Goal: Information Seeking & Learning: Learn about a topic

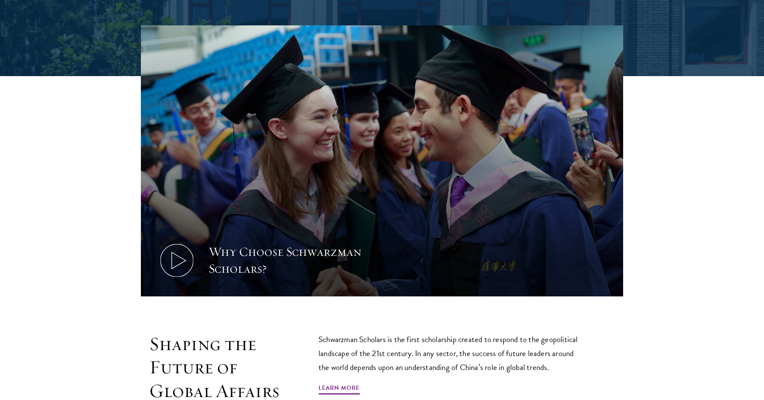
scroll to position [381, 0]
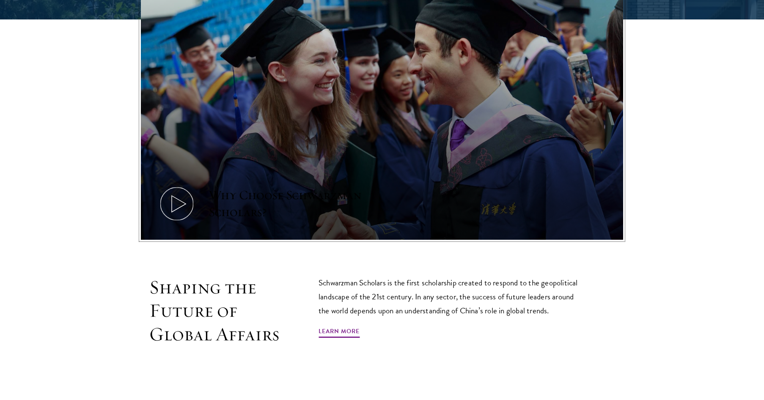
click at [181, 201] on icon at bounding box center [177, 204] width 38 height 38
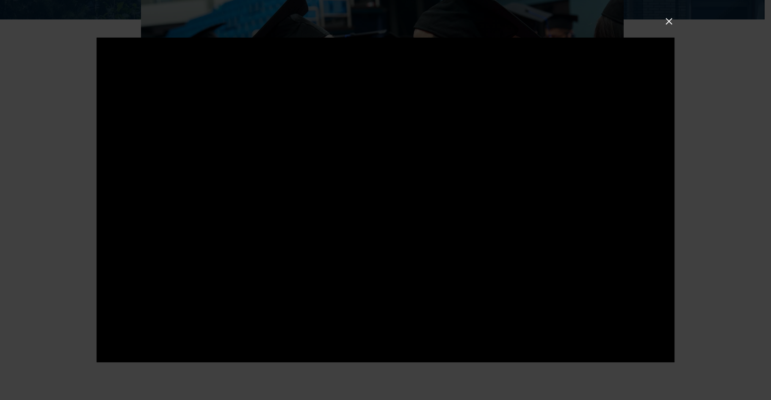
click at [673, 24] on button at bounding box center [668, 21] width 11 height 11
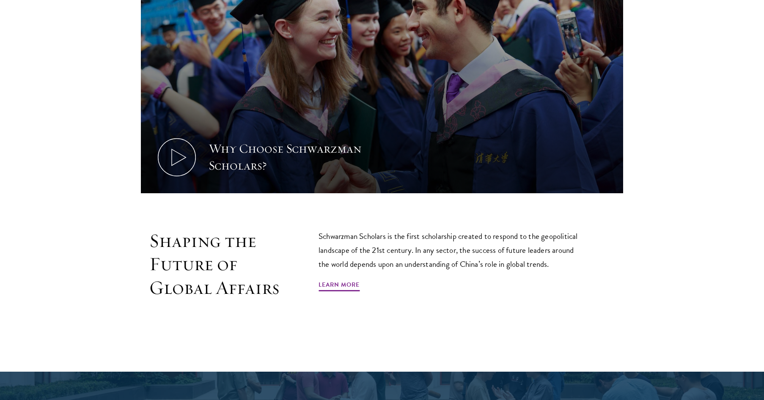
scroll to position [465, 0]
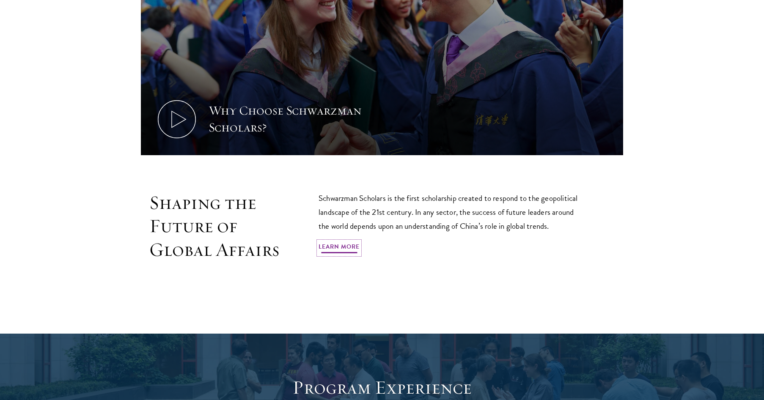
click at [353, 251] on link "Learn More" at bounding box center [339, 248] width 41 height 13
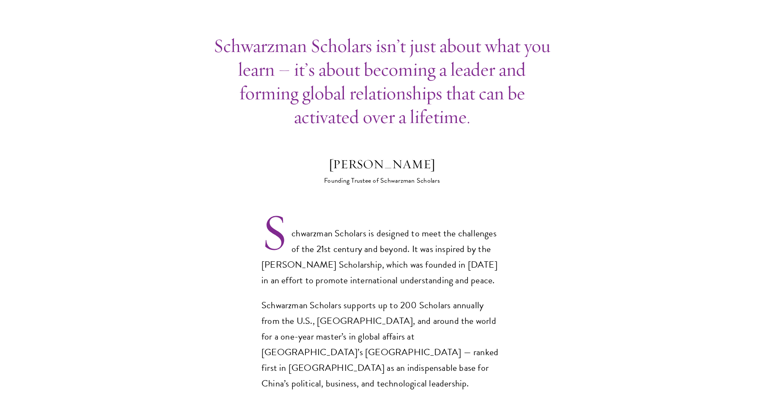
scroll to position [423, 0]
click at [310, 238] on p "Schwarzman Scholars is designed to meet the challenges of the 21st century and …" at bounding box center [381, 257] width 241 height 63
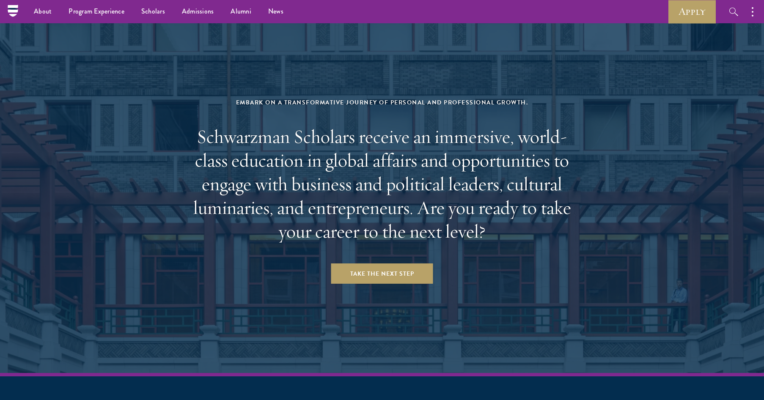
scroll to position [3336, 0]
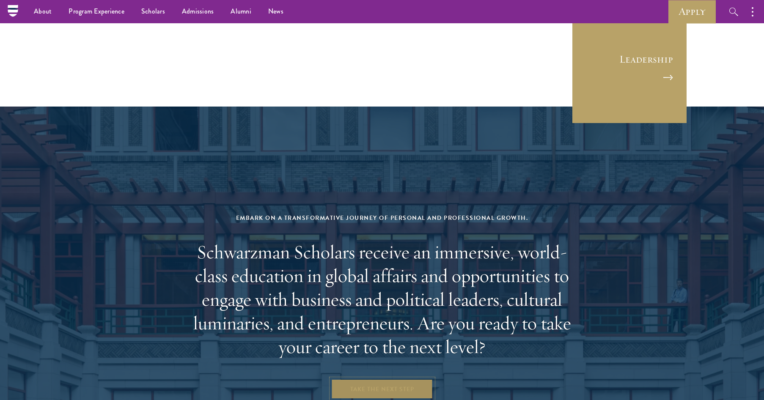
click at [371, 379] on link "Take the Next Step" at bounding box center [382, 389] width 102 height 20
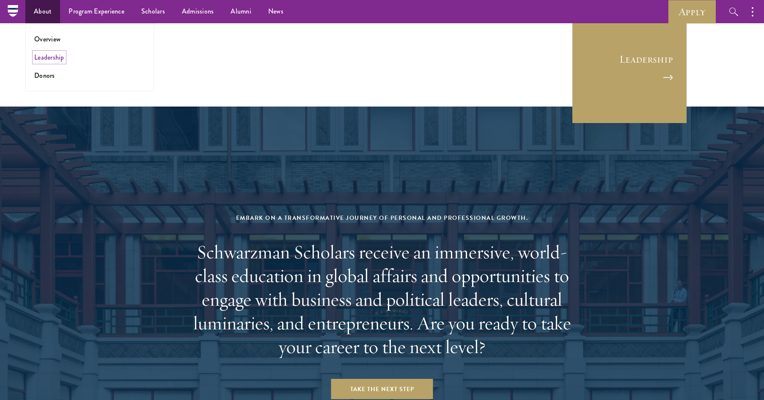
click at [49, 58] on link "Leadership" at bounding box center [49, 57] width 30 height 10
click at [47, 77] on link "Donors" at bounding box center [44, 76] width 21 height 10
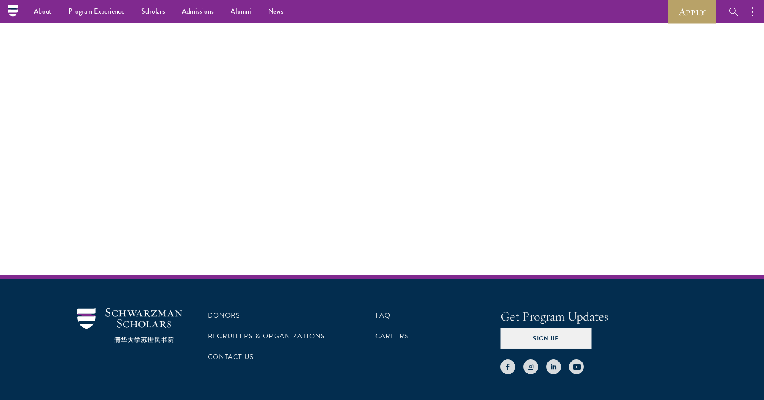
scroll to position [3424, 0]
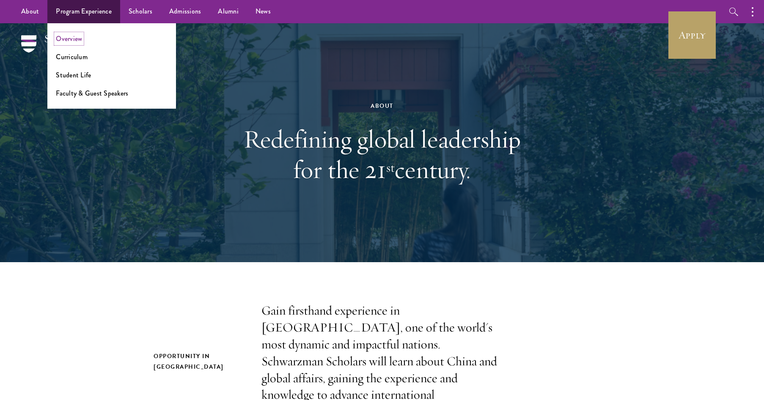
click at [74, 39] on link "Overview" at bounding box center [69, 39] width 26 height 10
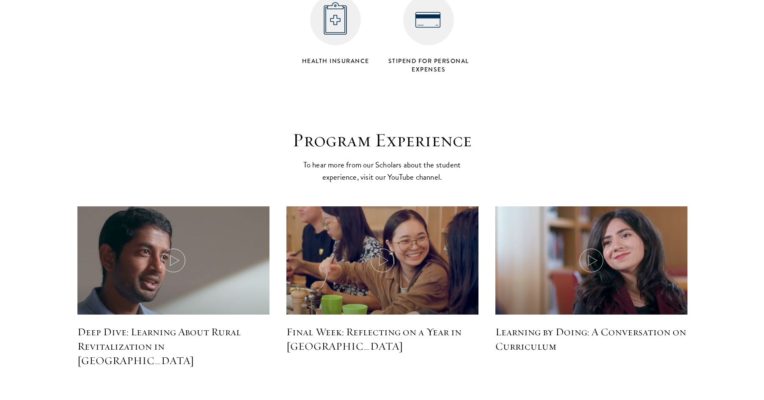
scroll to position [3639, 0]
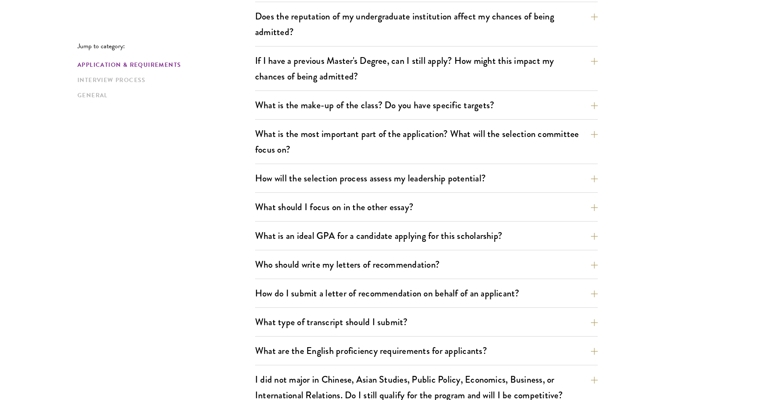
scroll to position [381, 0]
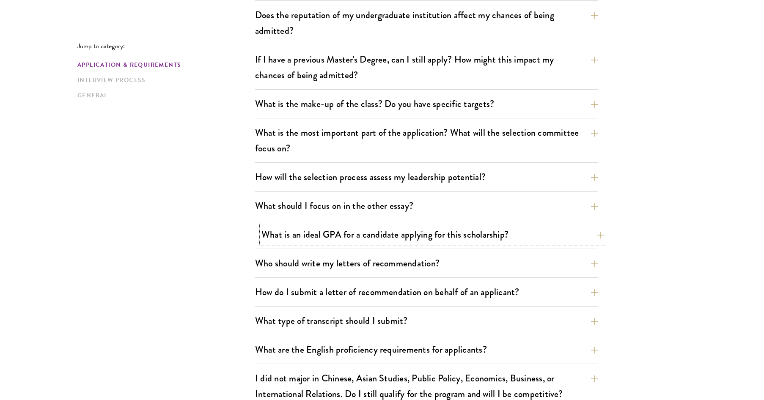
click at [596, 235] on button "What is an ideal GPA for a candidate applying for this scholarship?" at bounding box center [432, 234] width 343 height 19
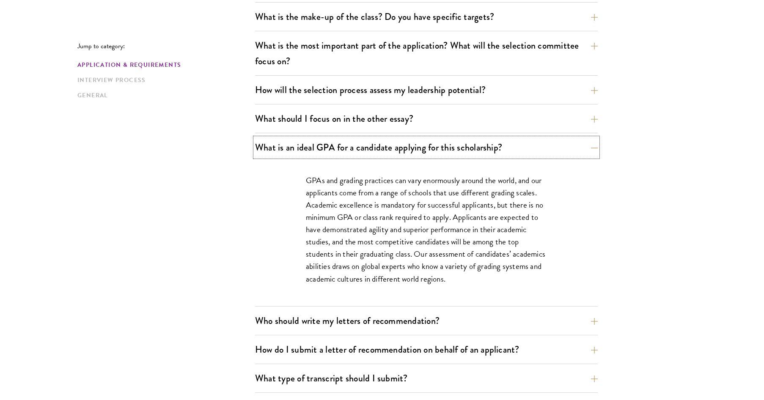
scroll to position [508, 0]
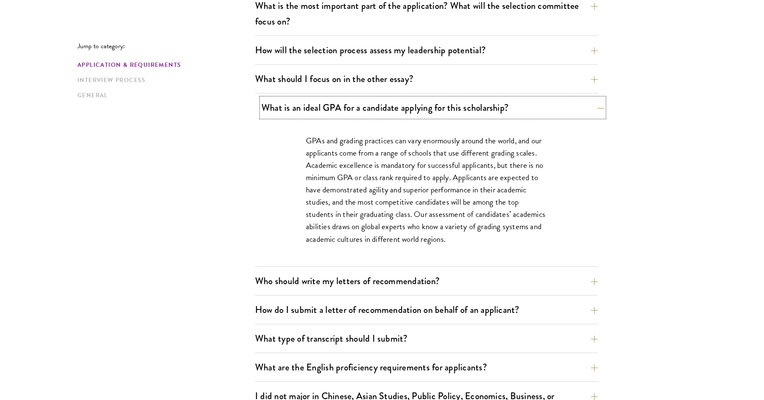
click at [572, 109] on button "What is an ideal GPA for a candidate applying for this scholarship?" at bounding box center [432, 107] width 343 height 19
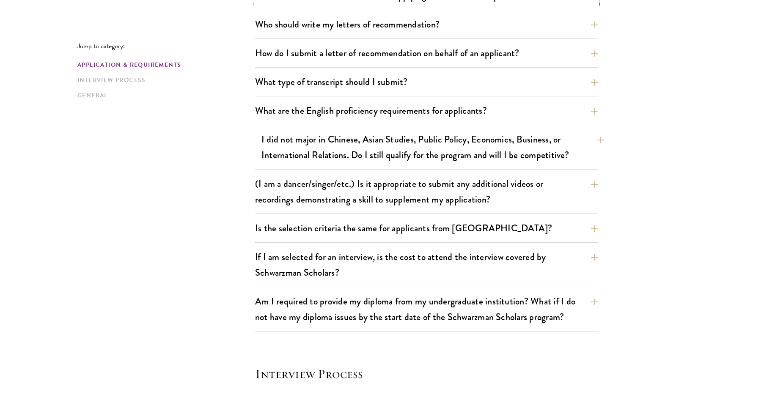
scroll to position [635, 0]
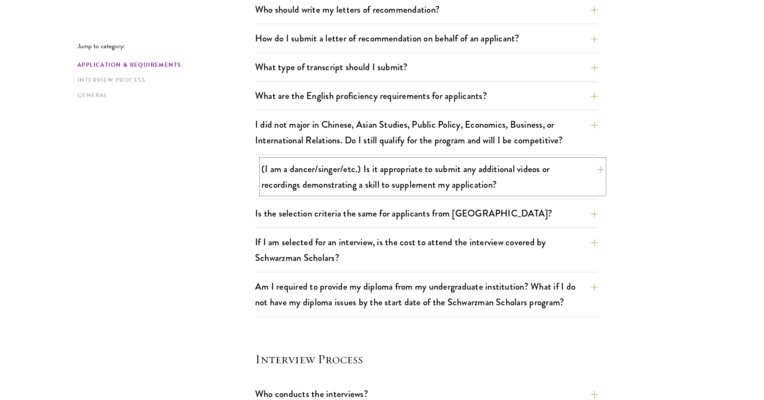
click at [565, 172] on button "(I am a dancer/singer/etc.) Is it appropriate to submit any additional videos o…" at bounding box center [432, 177] width 343 height 35
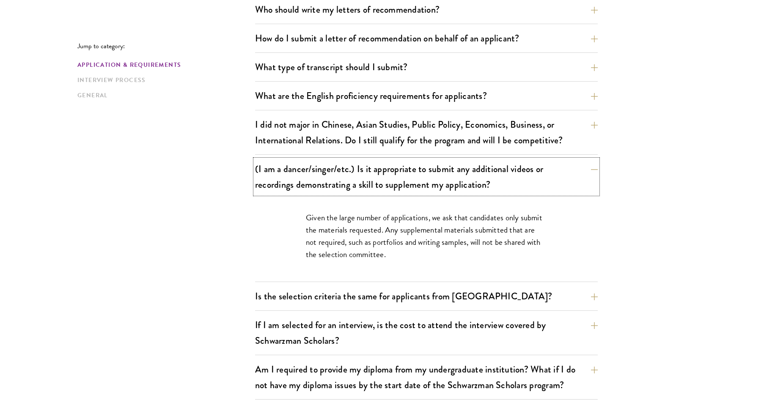
drag, startPoint x: 581, startPoint y: 163, endPoint x: 580, endPoint y: 151, distance: 12.3
click at [581, 163] on button "(I am a dancer/singer/etc.) Is it appropriate to submit any additional videos o…" at bounding box center [426, 177] width 343 height 35
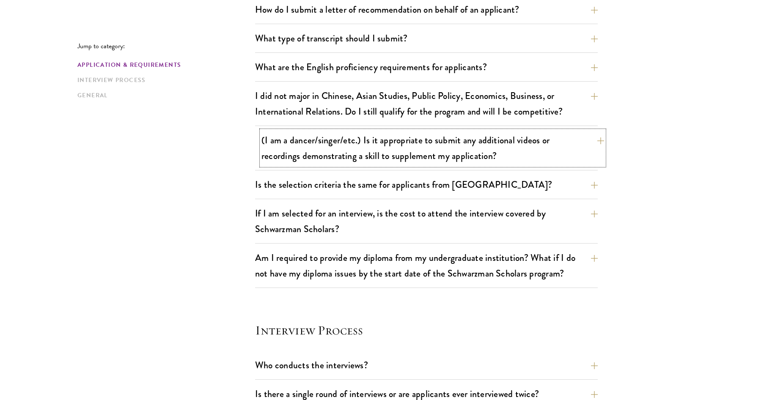
scroll to position [677, 0]
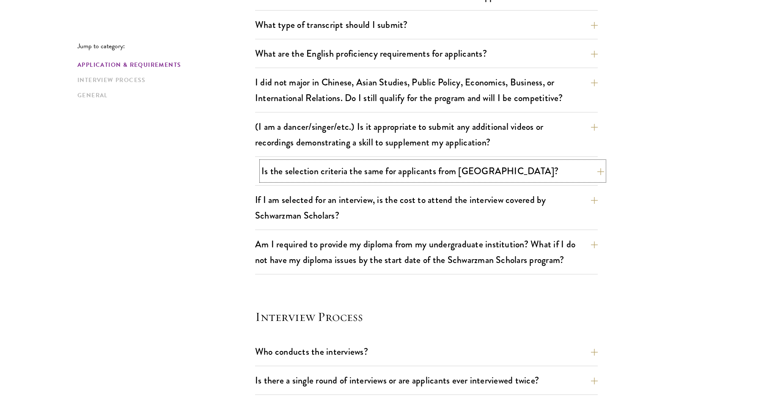
click at [567, 172] on button "Is the selection criteria the same for applicants from China?" at bounding box center [432, 171] width 343 height 19
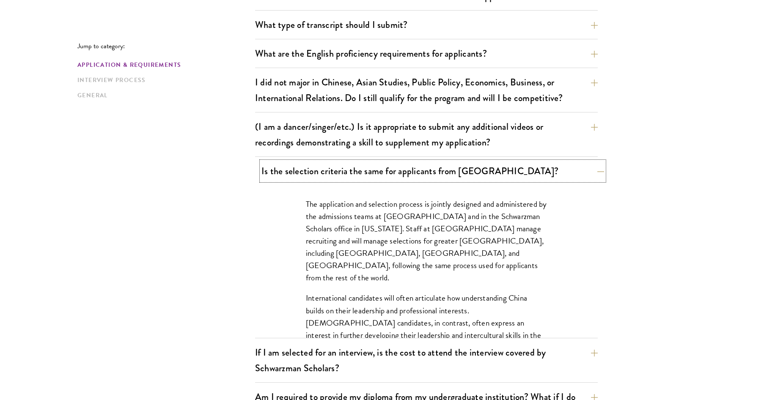
click at [567, 172] on button "Is the selection criteria the same for applicants from China?" at bounding box center [432, 171] width 343 height 19
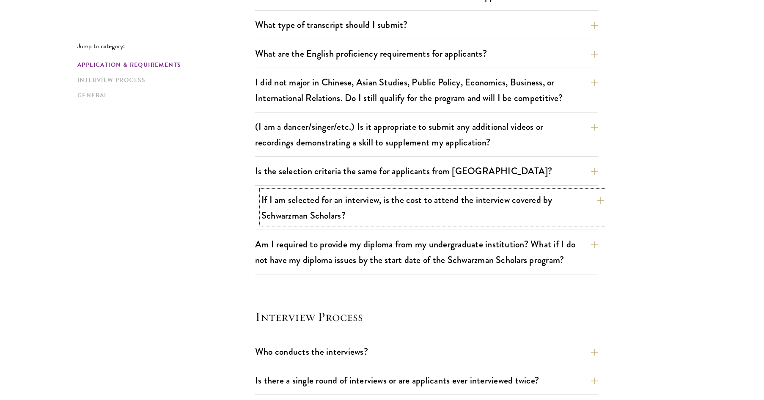
click at [566, 201] on button "If I am selected for an interview, is the cost to attend the interview covered …" at bounding box center [432, 207] width 343 height 35
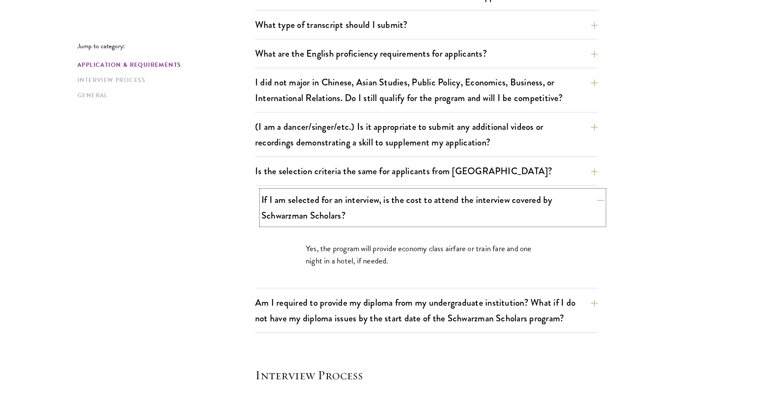
click at [564, 197] on button "If I am selected for an interview, is the cost to attend the interview covered …" at bounding box center [432, 207] width 343 height 35
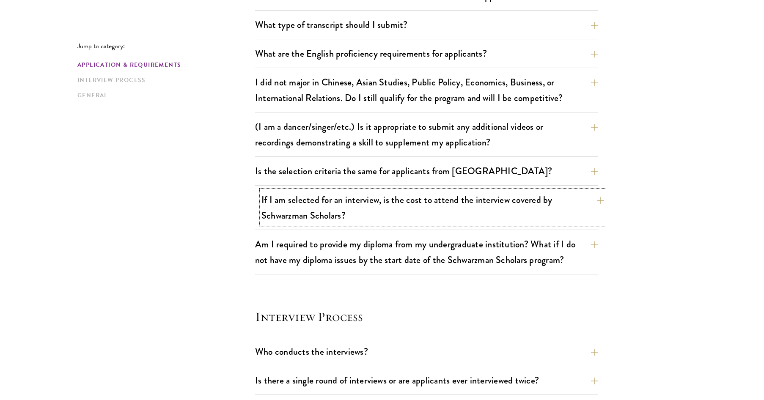
click at [559, 199] on button "If I am selected for an interview, is the cost to attend the interview covered …" at bounding box center [432, 207] width 343 height 35
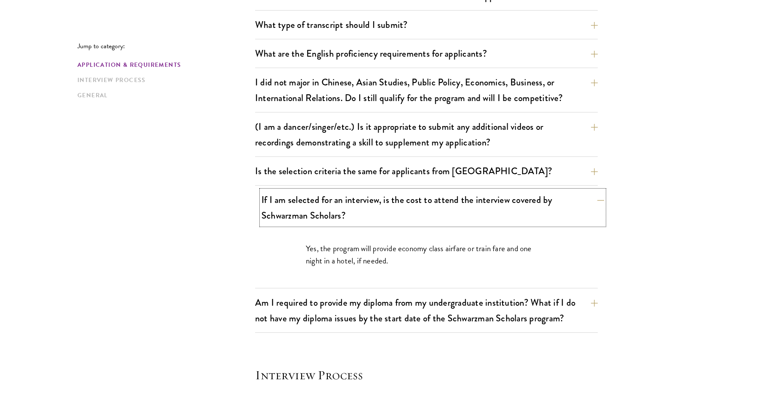
click at [559, 199] on button "If I am selected for an interview, is the cost to attend the interview covered …" at bounding box center [432, 207] width 343 height 35
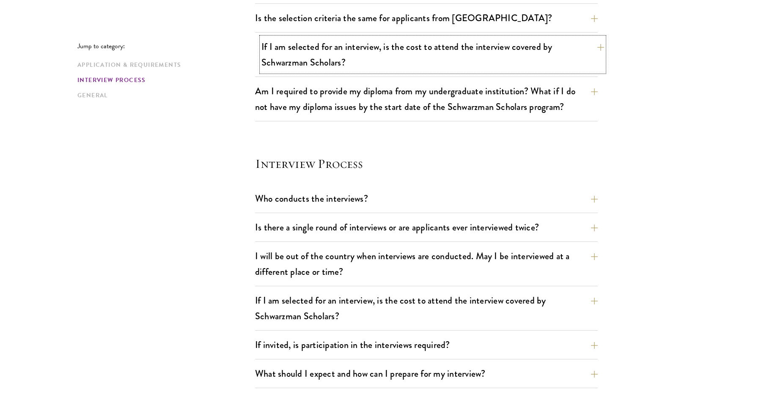
scroll to position [846, 0]
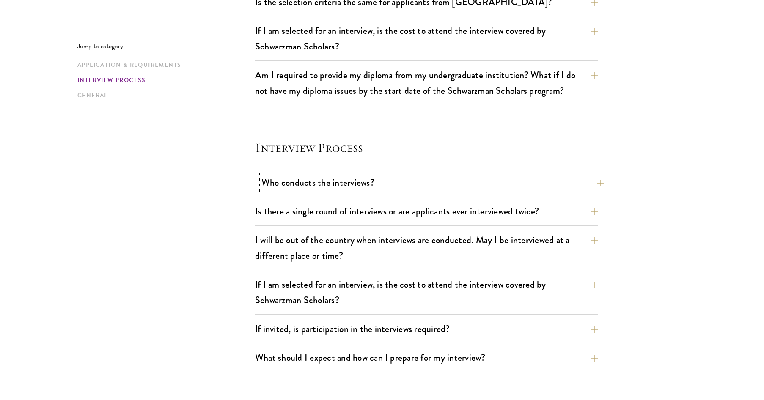
click at [559, 190] on button "Who conducts the interviews?" at bounding box center [432, 182] width 343 height 19
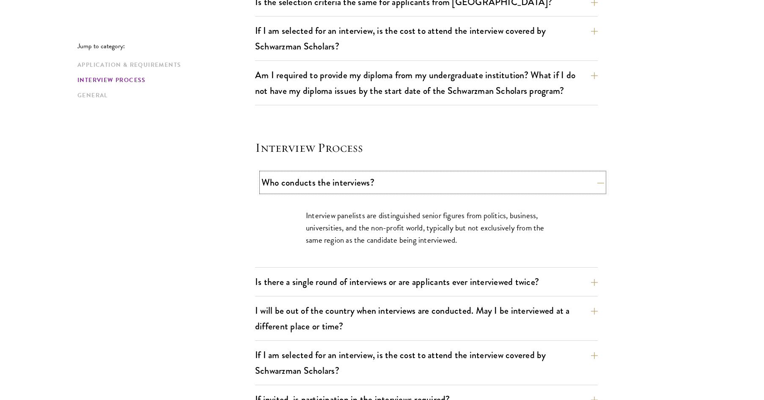
click at [559, 190] on button "Who conducts the interviews?" at bounding box center [432, 182] width 343 height 19
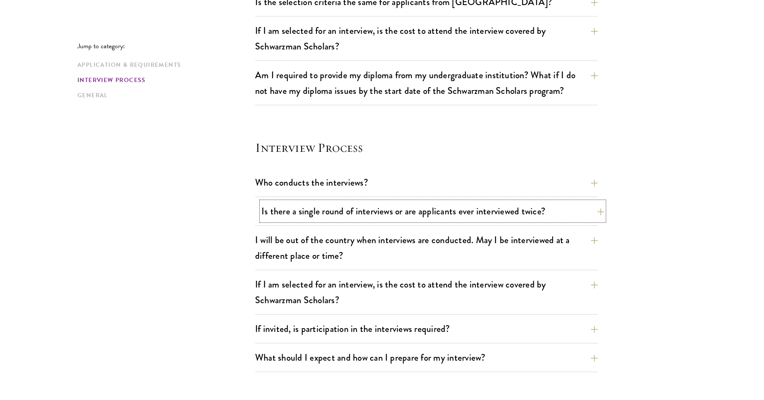
click at [547, 213] on button "Is there a single round of interviews or are applicants ever interviewed twice?" at bounding box center [432, 211] width 343 height 19
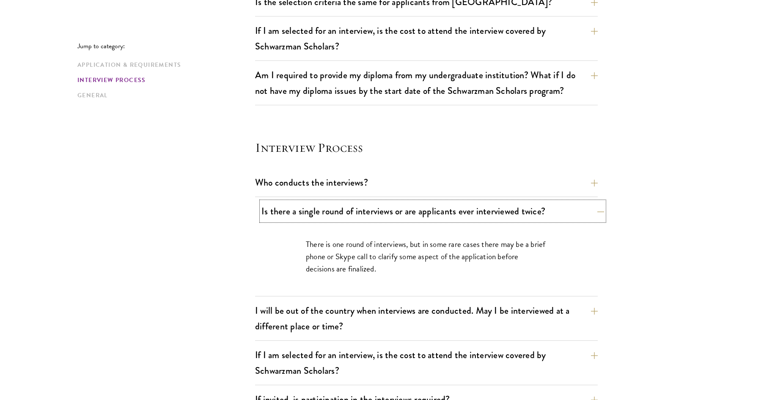
click at [547, 213] on button "Is there a single round of interviews or are applicants ever interviewed twice?" at bounding box center [432, 211] width 343 height 19
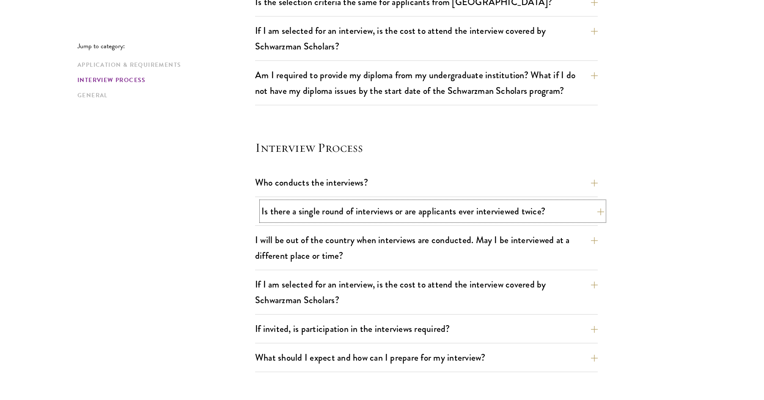
scroll to position [889, 0]
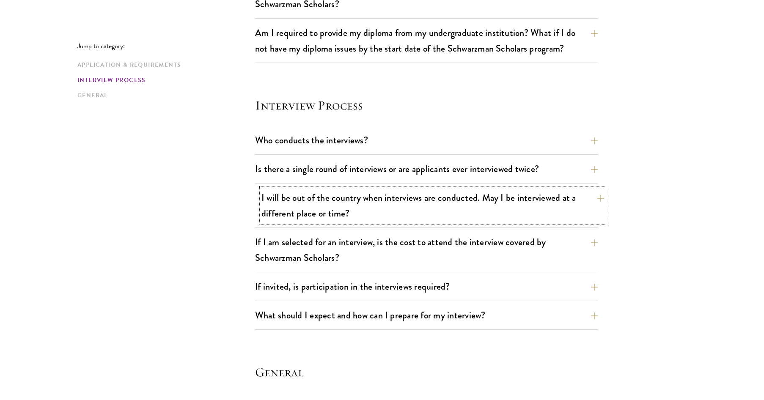
click at [592, 203] on button "I will be out of the country when interviews are conducted. May I be interviewe…" at bounding box center [432, 205] width 343 height 35
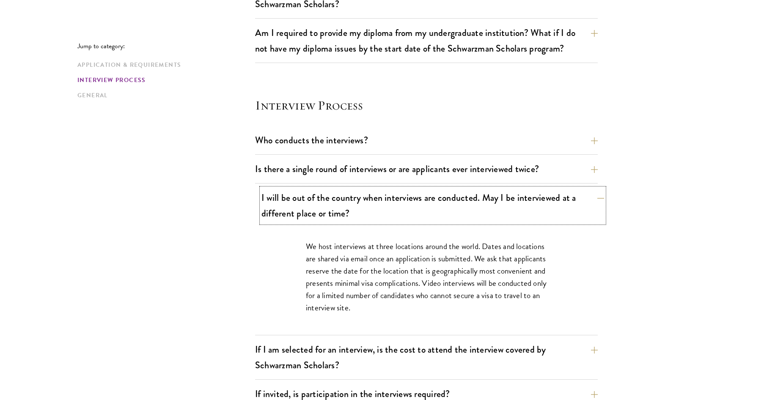
click at [592, 203] on button "I will be out of the country when interviews are conducted. May I be interviewe…" at bounding box center [432, 205] width 343 height 35
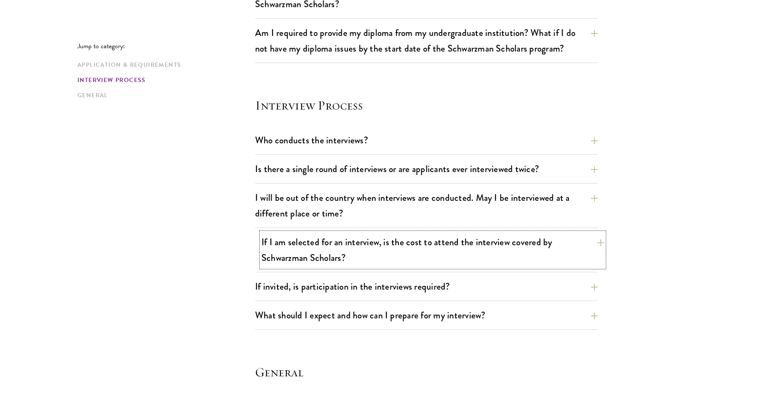
click at [556, 242] on button "If I am selected for an interview, is the cost to attend the interview covered …" at bounding box center [432, 250] width 343 height 35
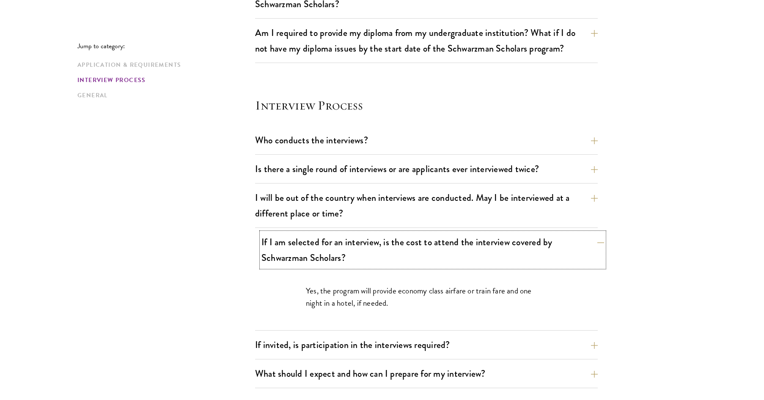
click at [556, 242] on button "If I am selected for an interview, is the cost to attend the interview covered …" at bounding box center [432, 250] width 343 height 35
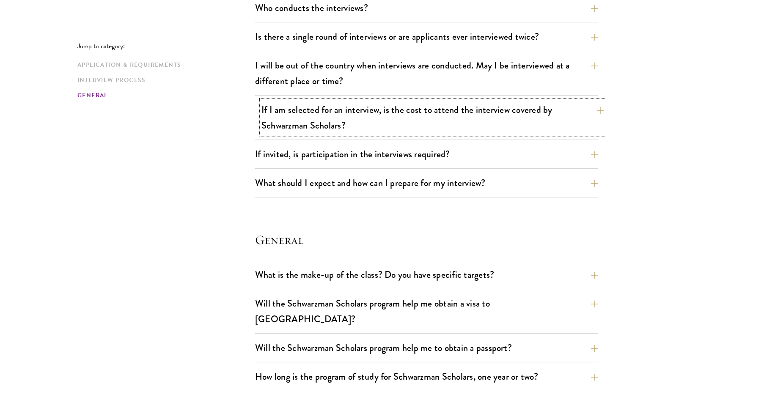
scroll to position [1058, 0]
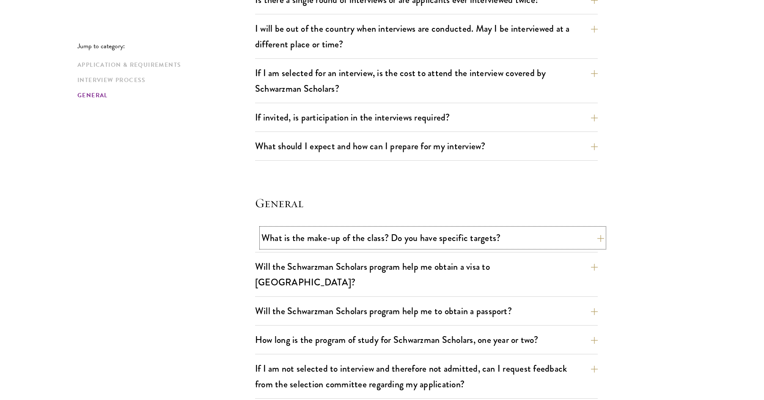
click at [556, 240] on button "What is the make-up of the class? Do you have specific targets?" at bounding box center [432, 237] width 343 height 19
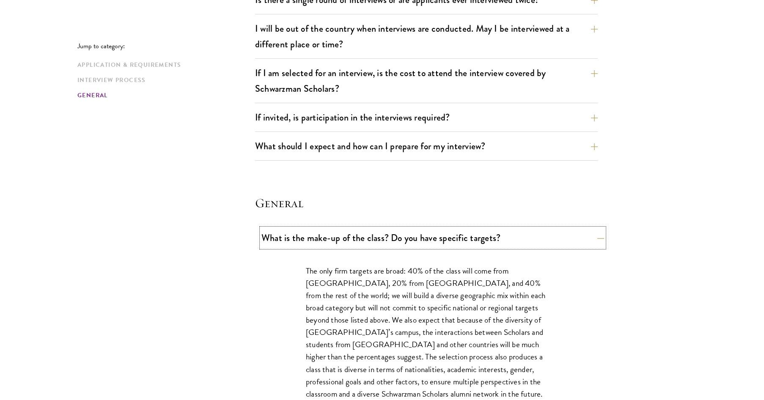
click at [556, 240] on button "What is the make-up of the class? Do you have specific targets?" at bounding box center [432, 237] width 343 height 19
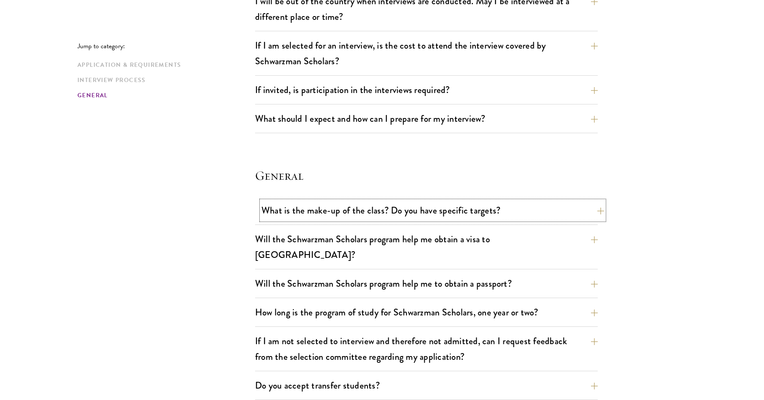
scroll to position [1100, 0]
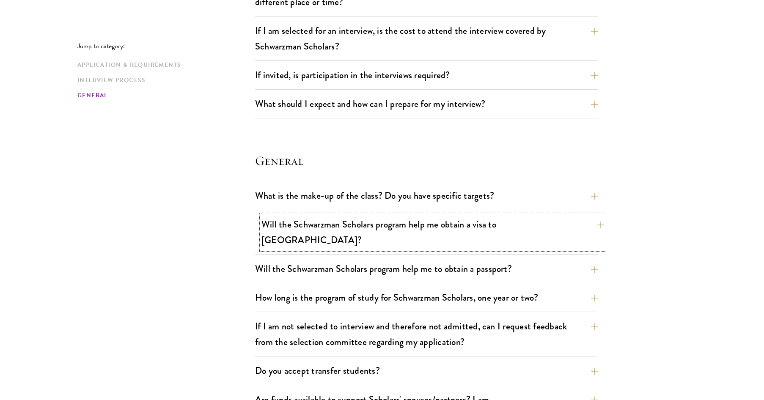
click at [555, 227] on button "Will the Schwarzman Scholars program help me obtain a visa to China?" at bounding box center [432, 232] width 343 height 35
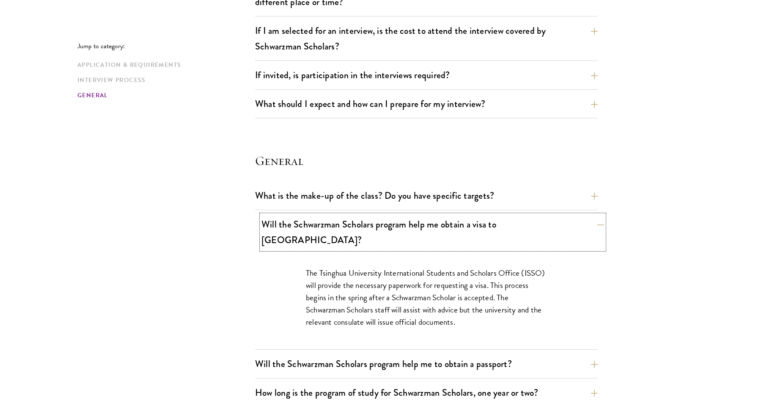
click at [555, 227] on button "Will the Schwarzman Scholars program help me obtain a visa to China?" at bounding box center [432, 232] width 343 height 35
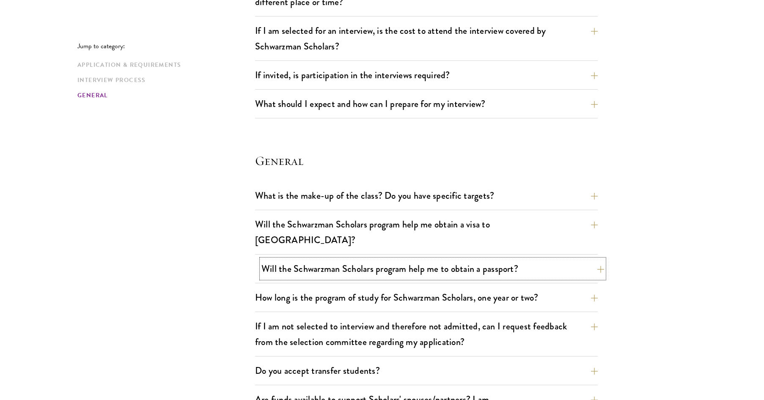
click at [572, 259] on button "Will the Schwarzman Scholars program help me to obtain a passport?" at bounding box center [432, 268] width 343 height 19
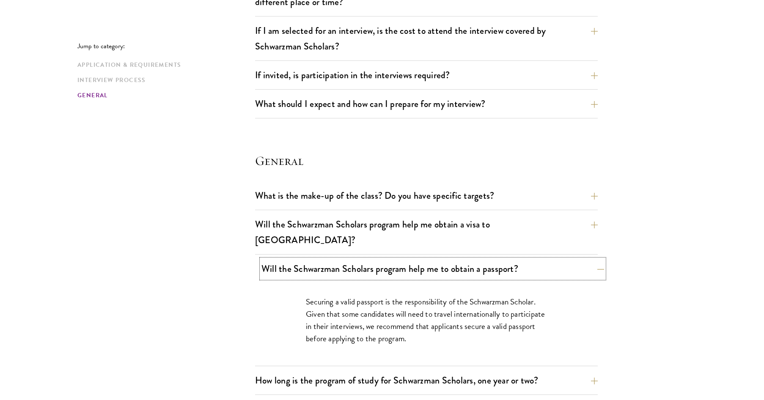
click at [572, 259] on button "Will the Schwarzman Scholars program help me to obtain a passport?" at bounding box center [432, 268] width 343 height 19
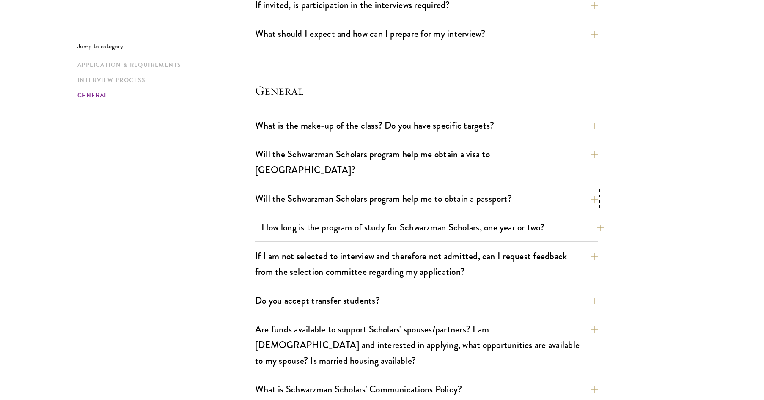
scroll to position [1185, 0]
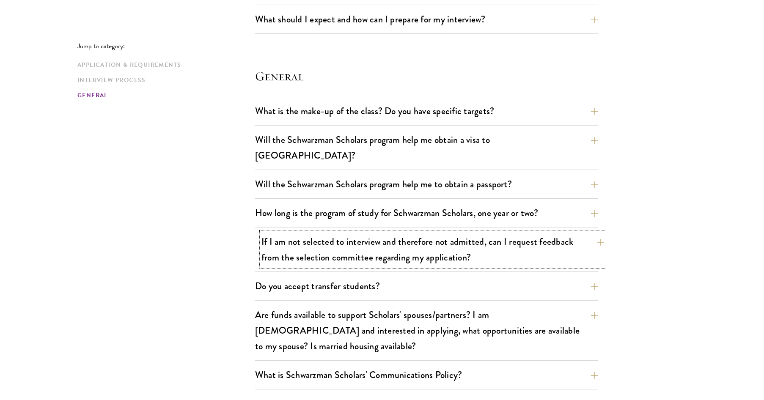
click at [569, 234] on button "If I am not selected to interview and therefore not admitted, can I request fee…" at bounding box center [432, 249] width 343 height 35
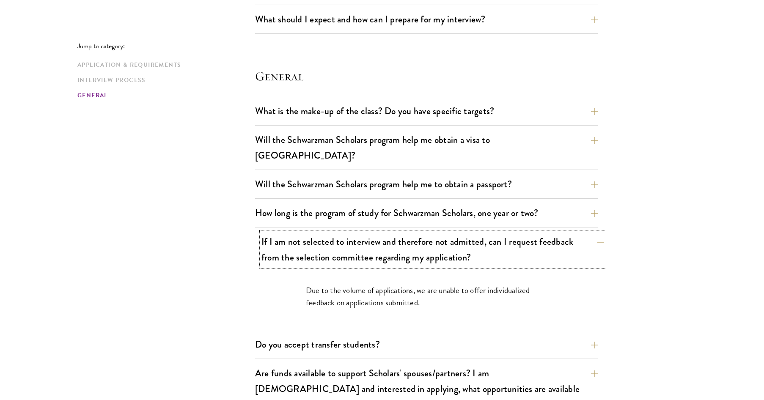
click at [569, 234] on button "If I am not selected to interview and therefore not admitted, can I request fee…" at bounding box center [432, 249] width 343 height 35
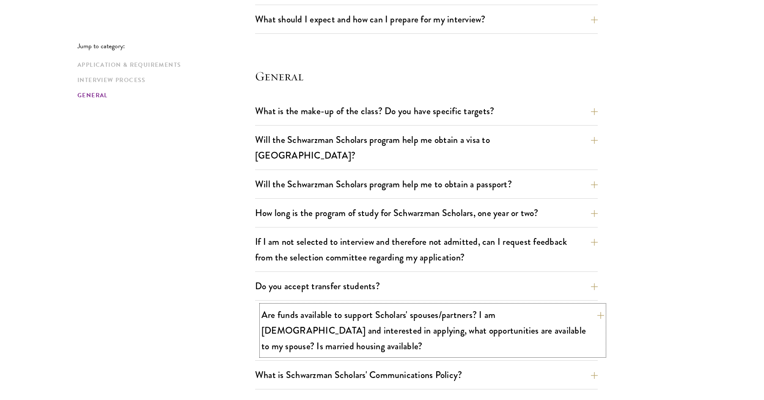
click at [587, 305] on button "Are funds available to support Scholars' spouses/partners? I am married and int…" at bounding box center [432, 330] width 343 height 50
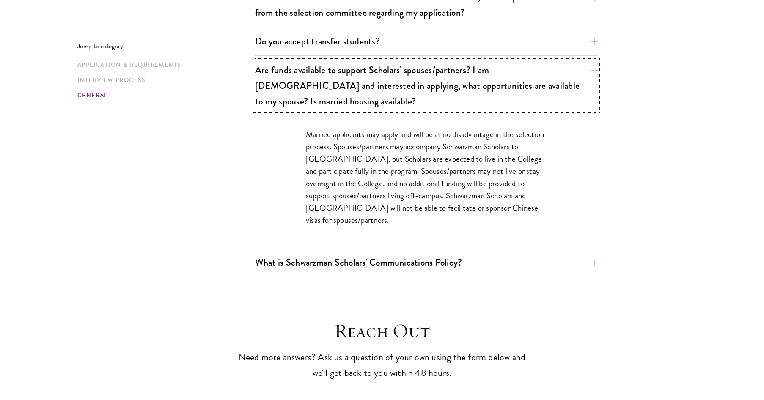
scroll to position [1439, 0]
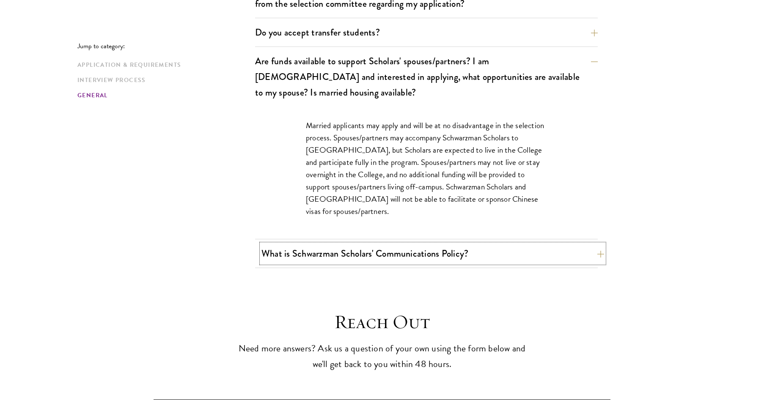
click at [478, 244] on button "What is Schwarzman Scholars' Communications Policy?" at bounding box center [432, 253] width 343 height 19
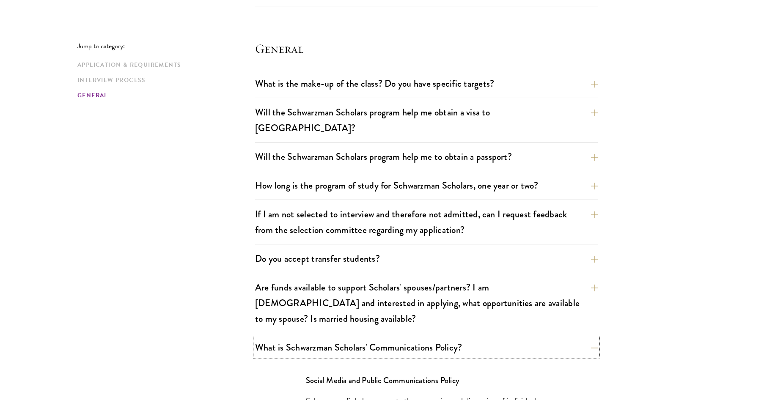
scroll to position [1227, 0]
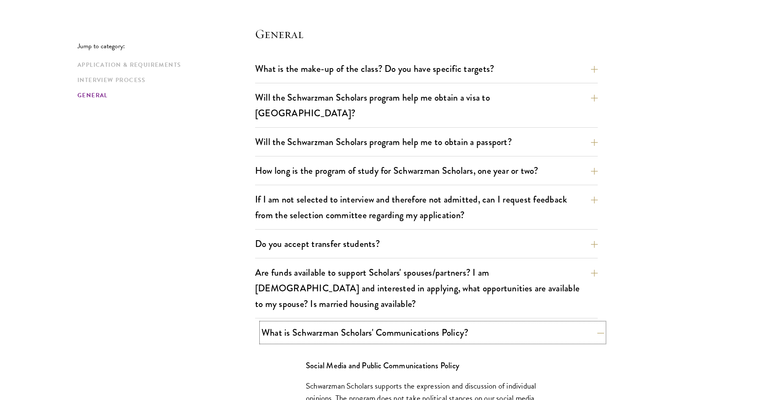
click at [509, 323] on button "What is Schwarzman Scholars' Communications Policy?" at bounding box center [432, 332] width 343 height 19
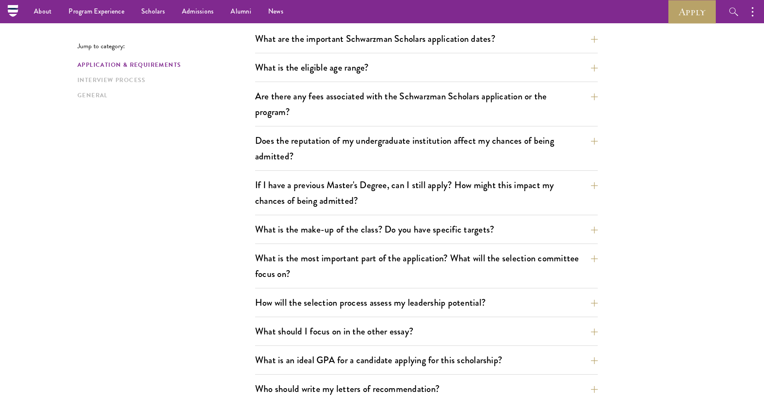
scroll to position [66, 0]
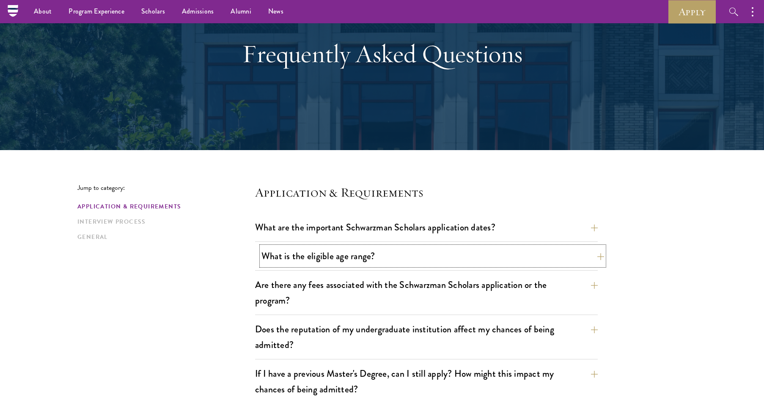
click at [543, 255] on button "What is the eligible age range?" at bounding box center [432, 256] width 343 height 19
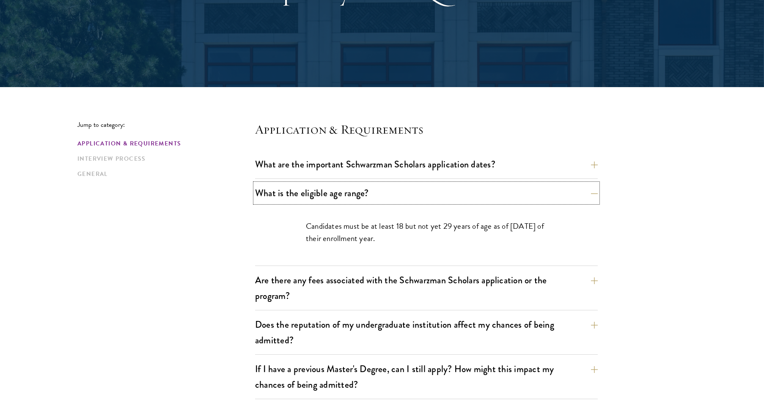
scroll to position [151, 0]
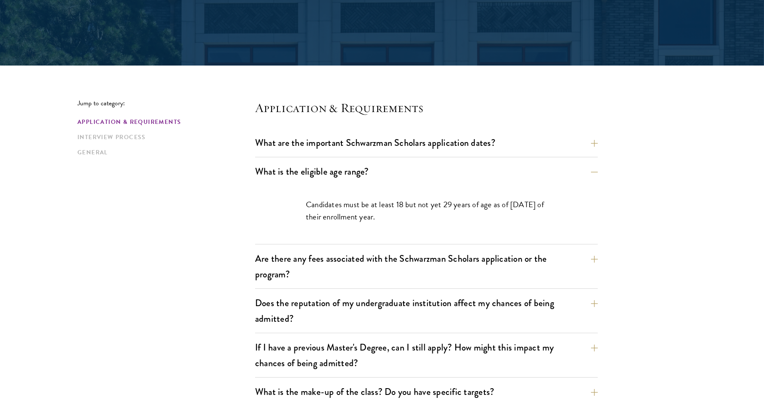
click at [504, 209] on p "Candidates must be at least 18 but not yet 29 years of age as of August 1 of th…" at bounding box center [426, 210] width 241 height 25
click at [527, 170] on button "What is the eligible age range?" at bounding box center [432, 171] width 343 height 19
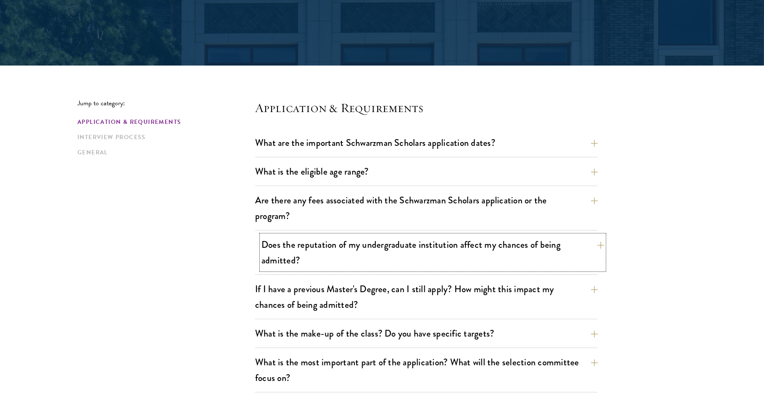
click at [537, 248] on button "Does the reputation of my undergraduate institution affect my chances of being …" at bounding box center [432, 252] width 343 height 35
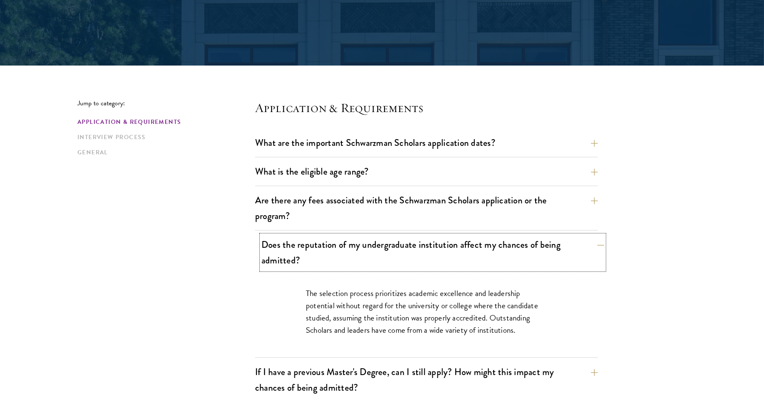
click at [537, 248] on button "Does the reputation of my undergraduate institution affect my chances of being …" at bounding box center [432, 252] width 343 height 35
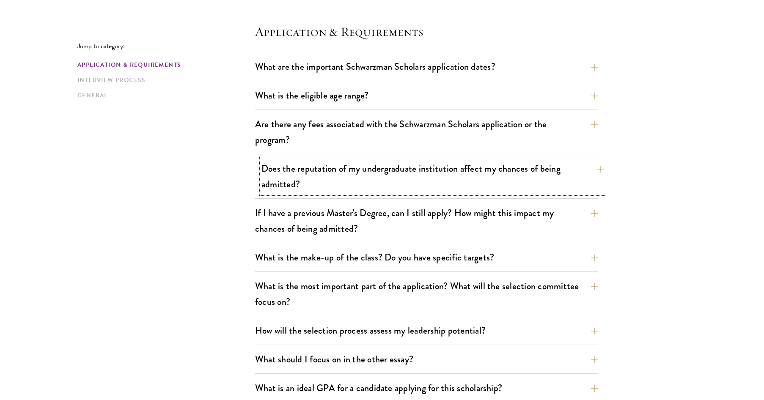
scroll to position [236, 0]
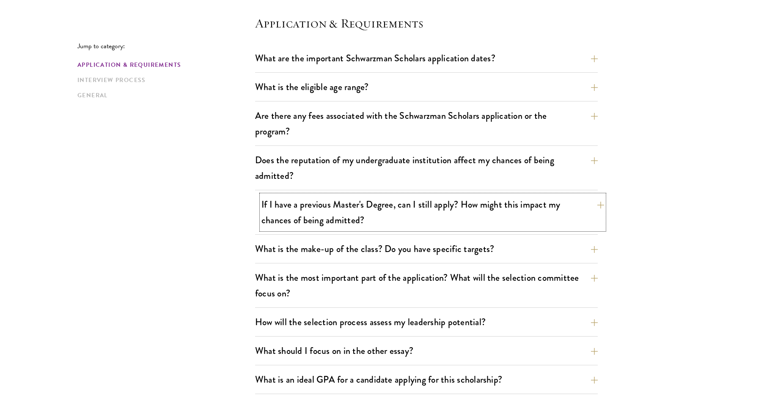
click at [537, 220] on button "If I have a previous Master's Degree, can I still apply? How might this impact …" at bounding box center [432, 212] width 343 height 35
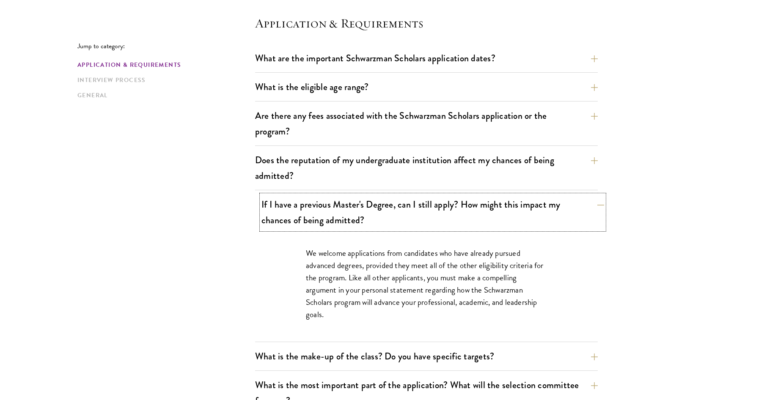
click at [537, 220] on button "If I have a previous Master's Degree, can I still apply? How might this impact …" at bounding box center [432, 212] width 343 height 35
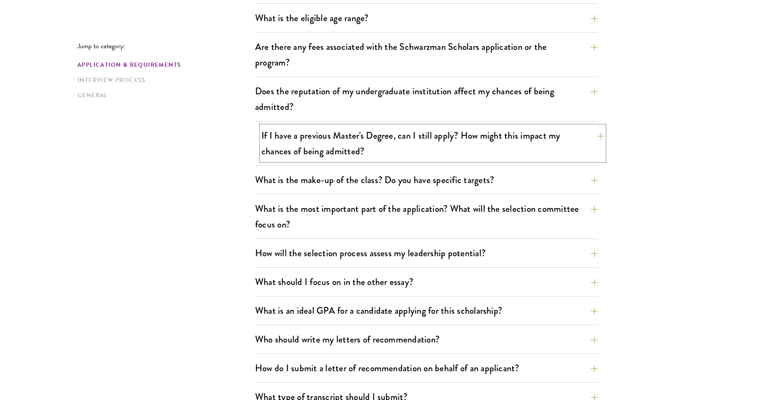
scroll to position [320, 0]
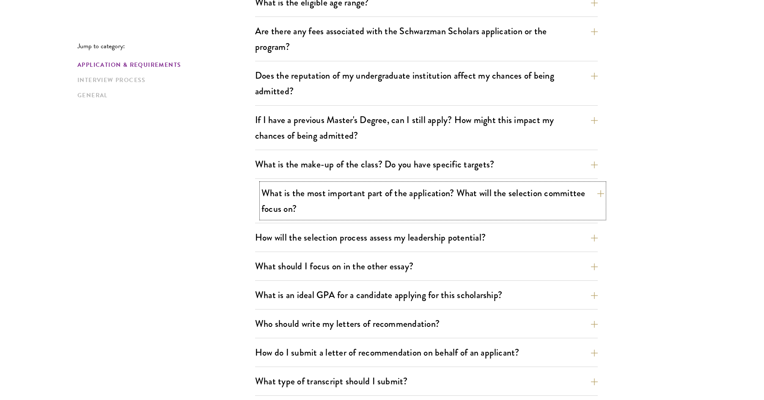
click at [536, 201] on button "What is the most important part of the application? What will the selection com…" at bounding box center [432, 201] width 343 height 35
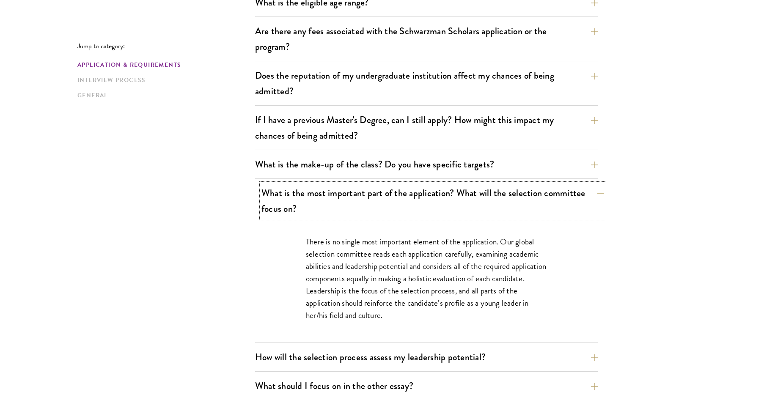
click at [536, 201] on button "What is the most important part of the application? What will the selection com…" at bounding box center [432, 201] width 343 height 35
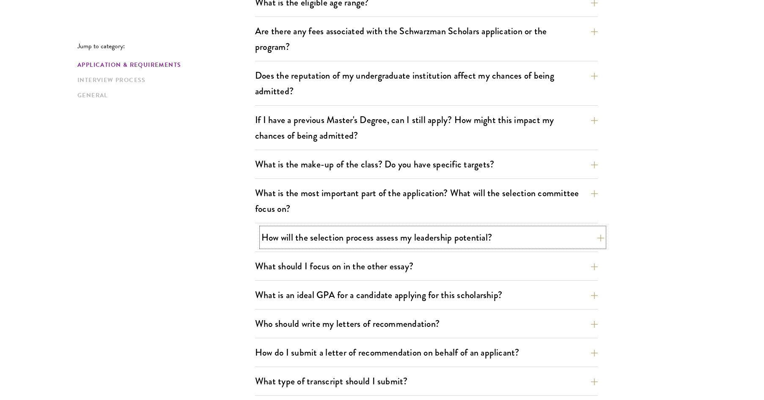
click at [534, 236] on button "How will the selection process assess my leadership potential?" at bounding box center [432, 237] width 343 height 19
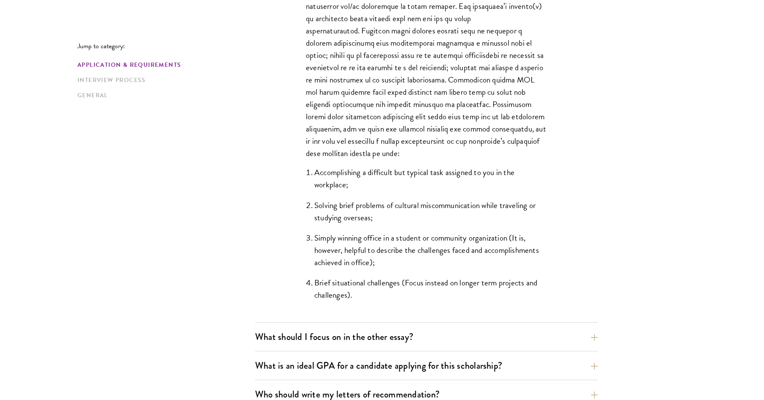
scroll to position [701, 0]
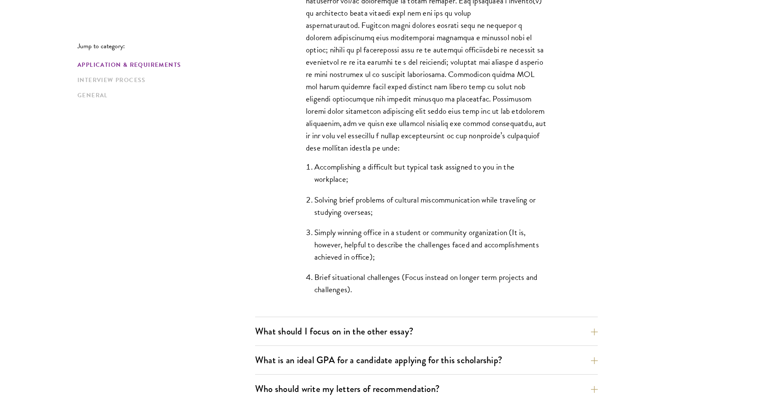
click at [365, 276] on li "Brief situational challenges (Focus instead on longer term projects and challen…" at bounding box center [430, 283] width 233 height 25
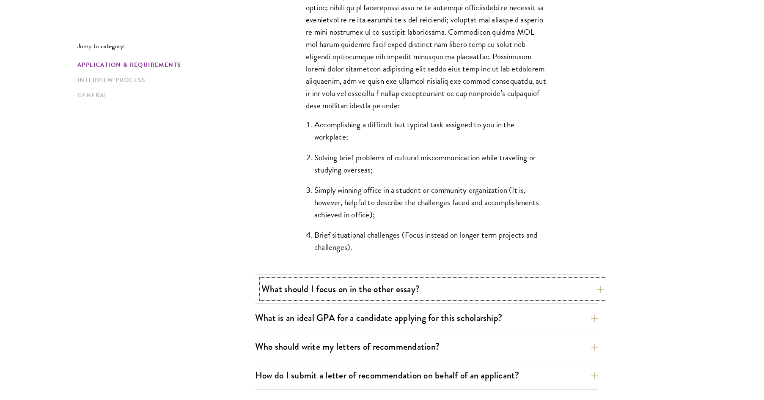
click at [361, 287] on button "What should I focus on in the other essay?" at bounding box center [432, 289] width 343 height 19
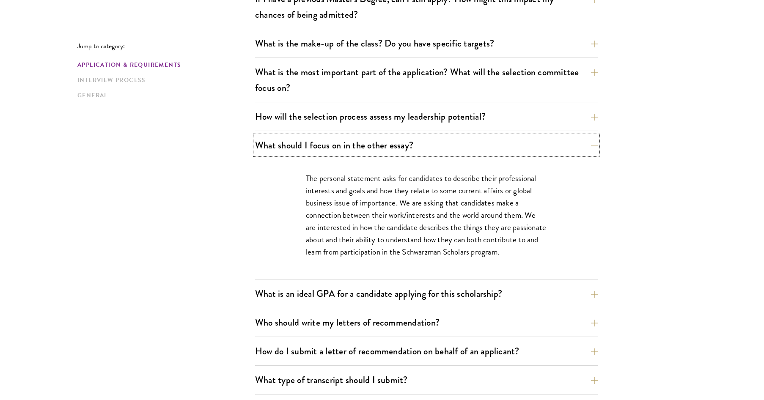
scroll to position [447, 0]
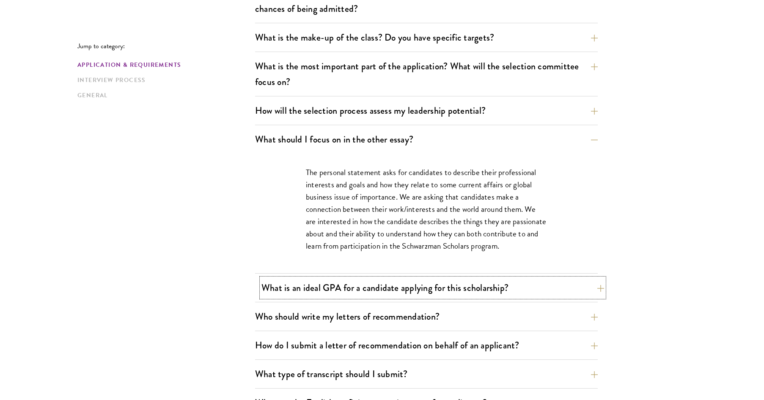
click at [517, 280] on button "What is an ideal GPA for a candidate applying for this scholarship?" at bounding box center [432, 287] width 343 height 19
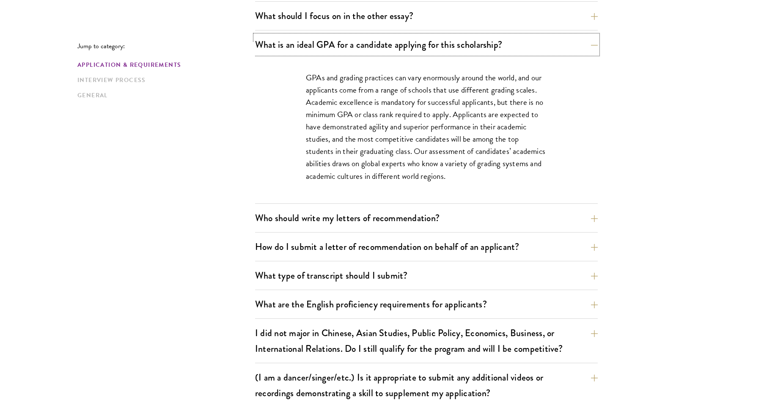
scroll to position [574, 0]
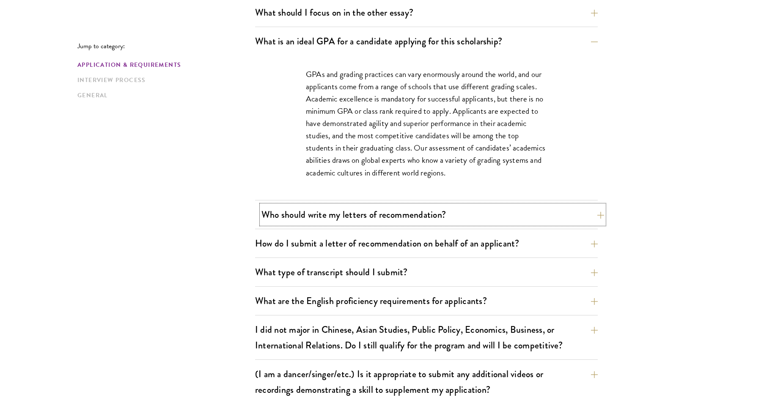
click at [395, 215] on button "Who should write my letters of recommendation?" at bounding box center [432, 214] width 343 height 19
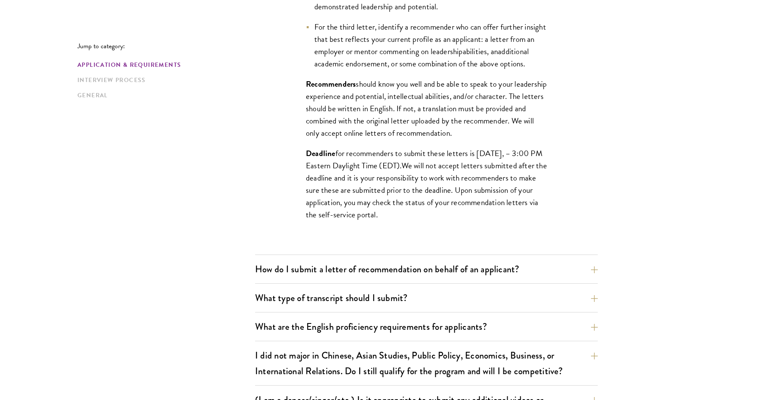
scroll to position [786, 0]
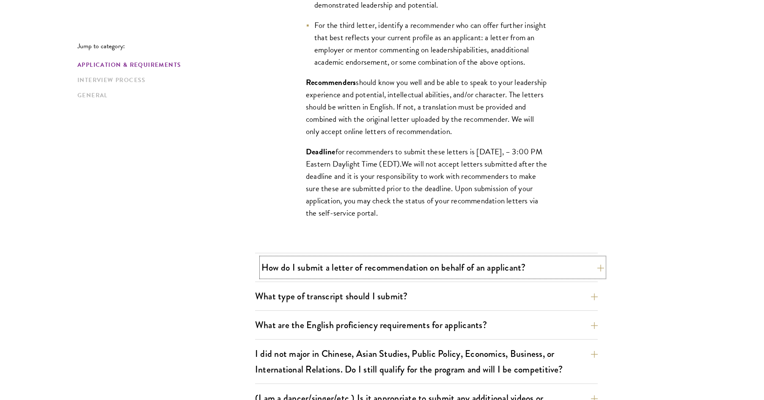
click at [345, 265] on button "How do I submit a letter of recommendation on behalf of an applicant?" at bounding box center [432, 267] width 343 height 19
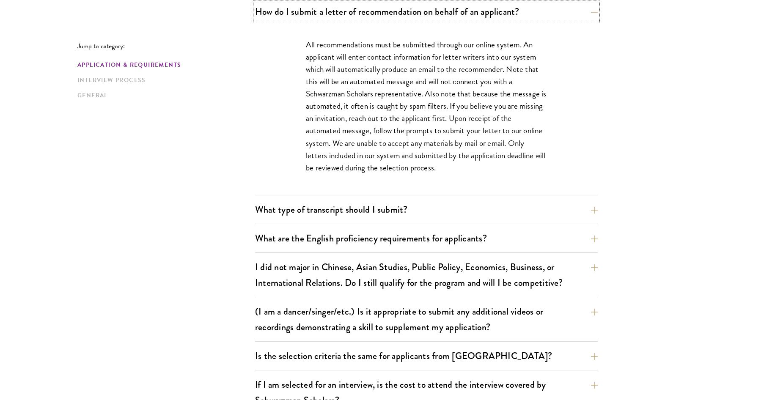
scroll to position [701, 0]
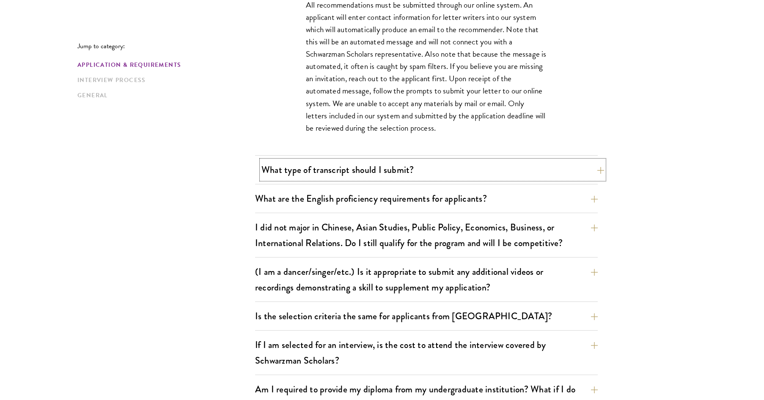
click at [316, 179] on button "What type of transcript should I submit?" at bounding box center [432, 169] width 343 height 19
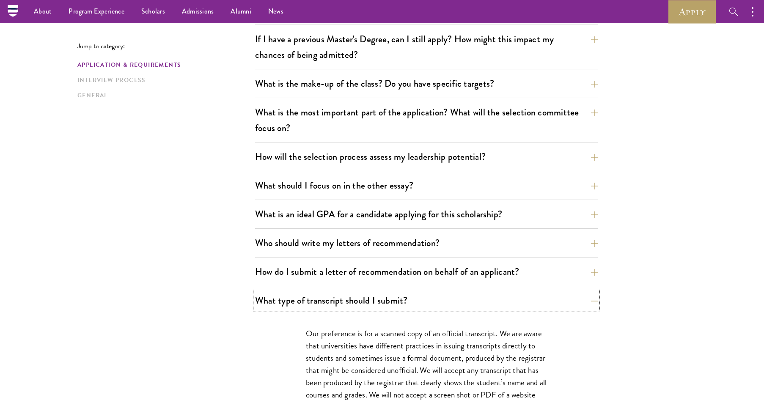
scroll to position [0, 0]
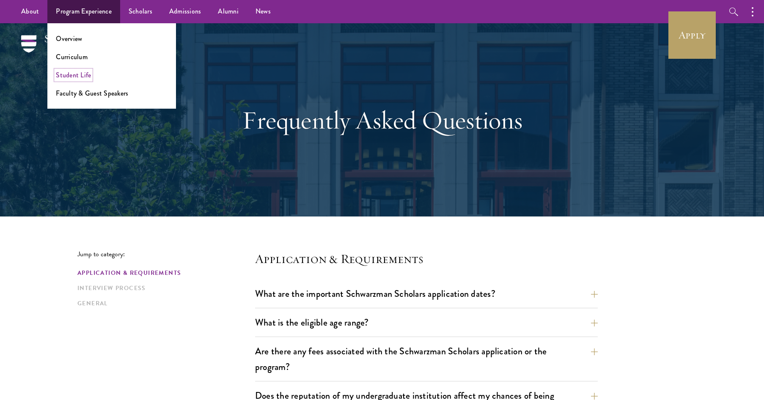
click at [76, 76] on link "Student Life" at bounding box center [73, 75] width 35 height 10
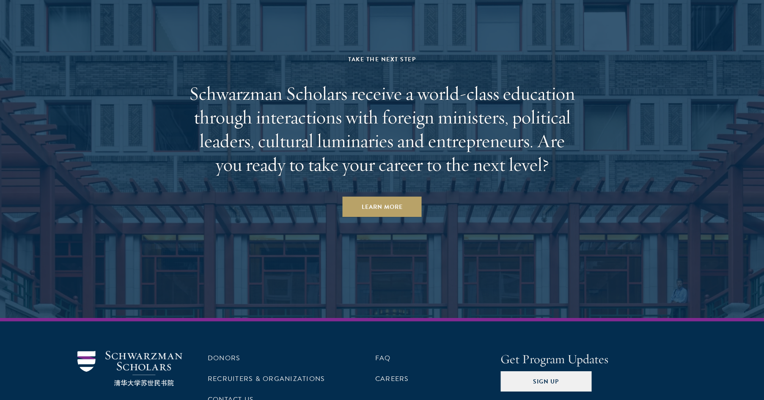
scroll to position [3232, 0]
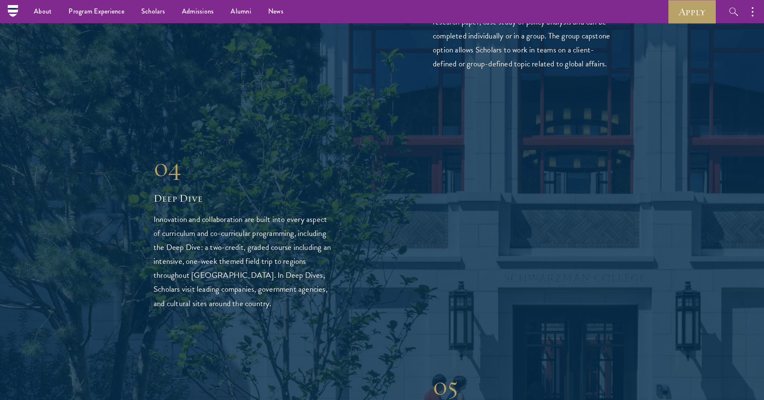
scroll to position [1824, 0]
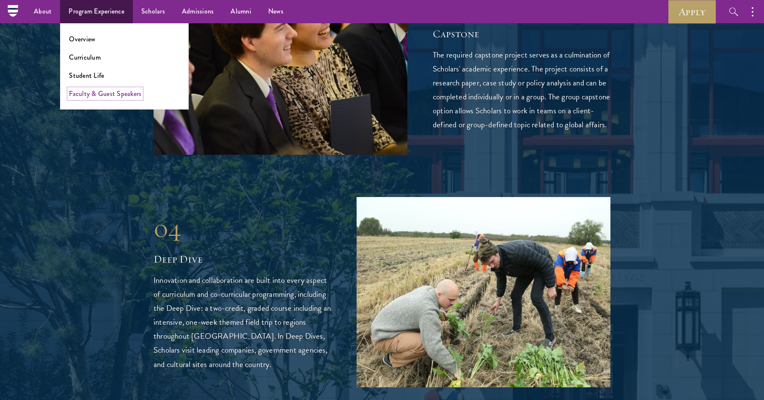
click at [97, 96] on link "Faculty & Guest Speakers" at bounding box center [105, 94] width 72 height 10
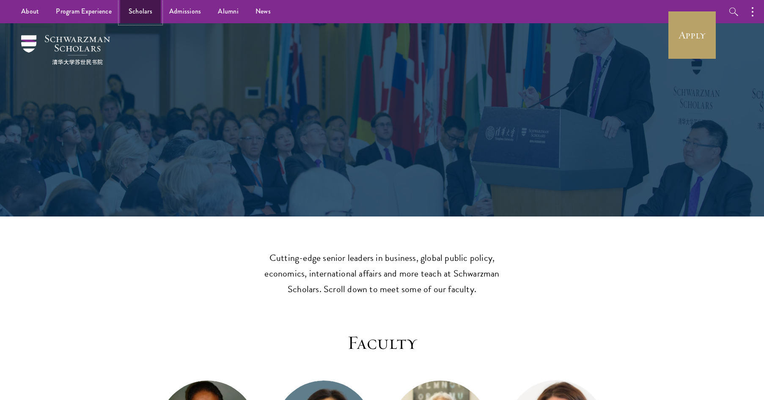
click at [149, 13] on link "Scholars" at bounding box center [140, 11] width 41 height 23
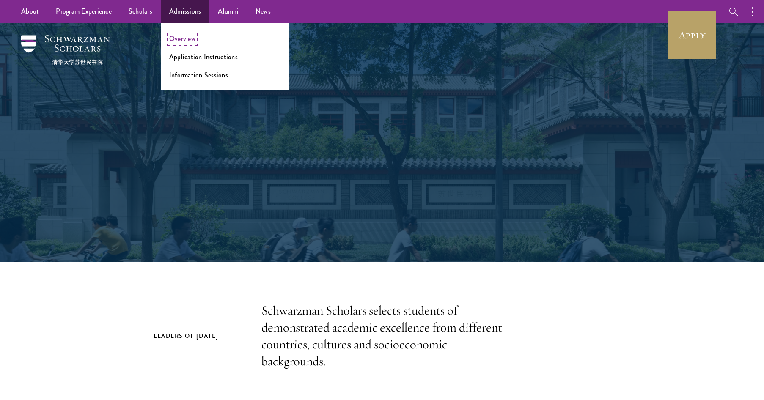
click at [180, 37] on link "Overview" at bounding box center [182, 39] width 26 height 10
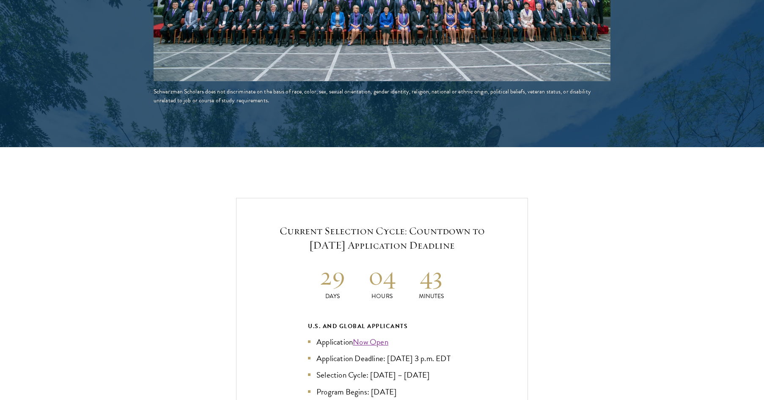
scroll to position [1777, 0]
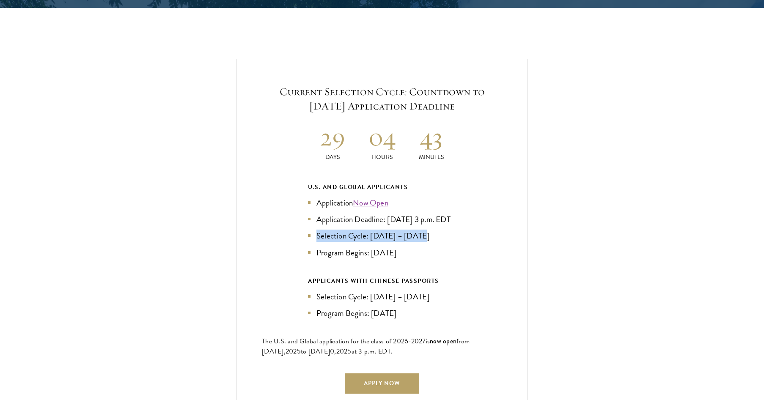
drag, startPoint x: 316, startPoint y: 233, endPoint x: 433, endPoint y: 234, distance: 117.2
click at [433, 234] on li "Selection Cycle: [DATE] – [DATE]" at bounding box center [382, 236] width 148 height 12
